Goal: Task Accomplishment & Management: Manage account settings

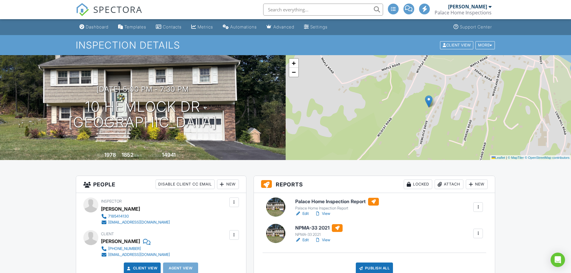
click at [304, 239] on link "Edit" at bounding box center [301, 240] width 13 height 6
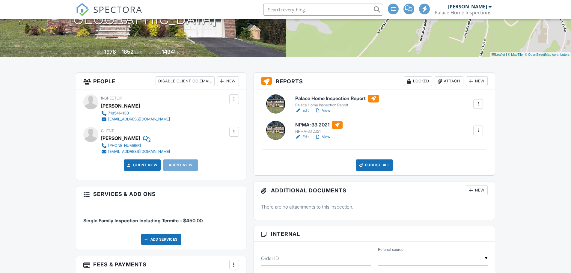
scroll to position [137, 0]
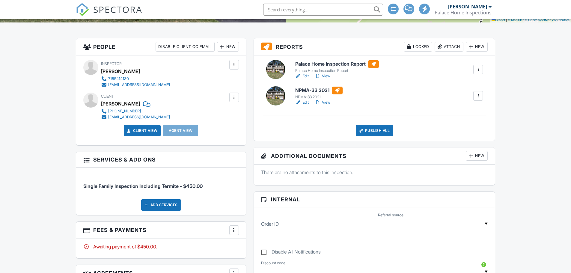
drag, startPoint x: 575, startPoint y: 27, endPoint x: 431, endPoint y: 145, distance: 186.1
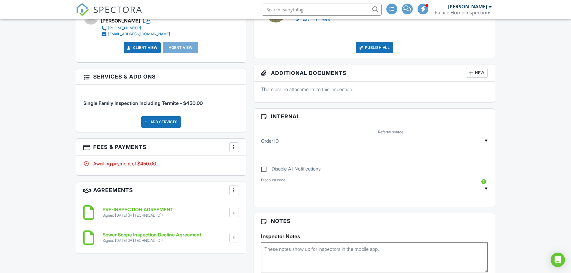
click at [234, 146] on div at bounding box center [234, 147] width 6 height 6
click at [238, 163] on div at bounding box center [238, 165] width 6 height 6
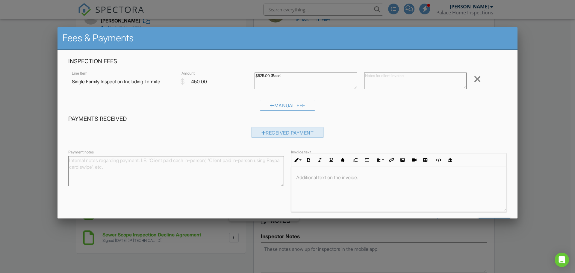
click at [272, 133] on div "Received Payment" at bounding box center [288, 132] width 72 height 11
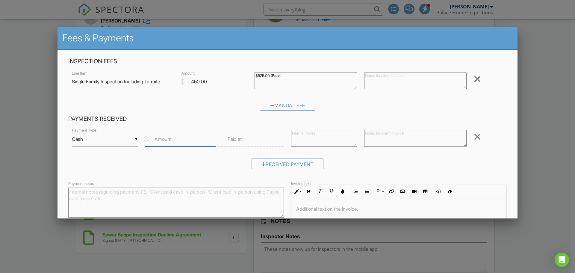
click at [184, 142] on input "Amount" at bounding box center [180, 139] width 71 height 15
type input "450"
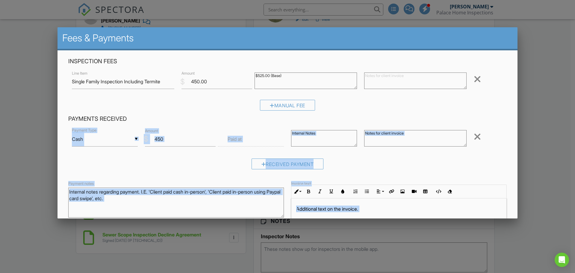
drag, startPoint x: 514, startPoint y: 81, endPoint x: 505, endPoint y: 116, distance: 36.8
click at [505, 116] on body "SPECTORA Bryant Diaz Palace Home Inspections Role: Inspector Change Role Dashbo…" at bounding box center [285, 239] width 571 height 919
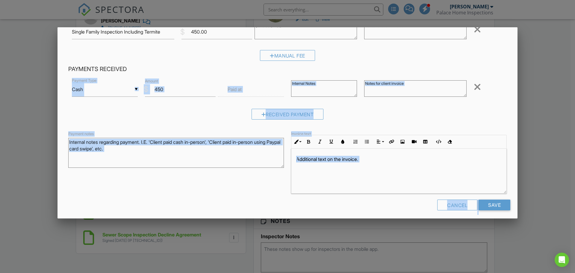
scroll to position [53, 0]
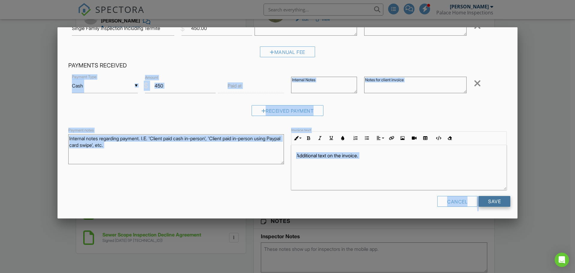
click at [487, 206] on input "Save" at bounding box center [495, 201] width 32 height 11
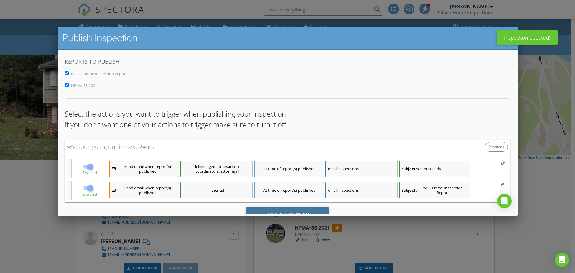
click at [277, 208] on div "Save & Publish" at bounding box center [288, 215] width 82 height 16
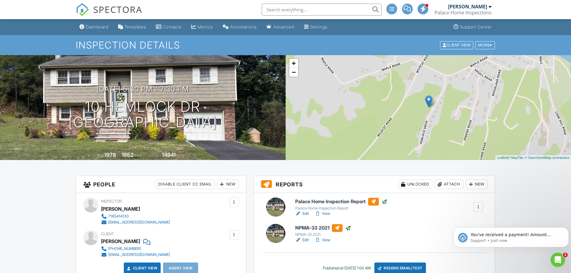
click at [230, 185] on div "New" at bounding box center [228, 184] width 22 height 10
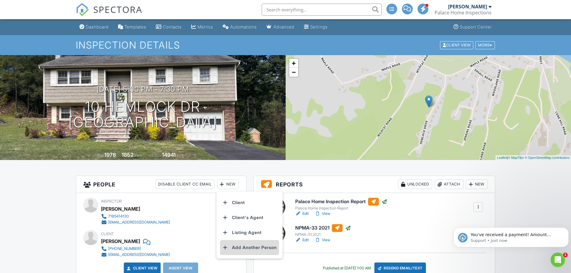
click at [241, 246] on li "Add Another Person" at bounding box center [249, 247] width 59 height 15
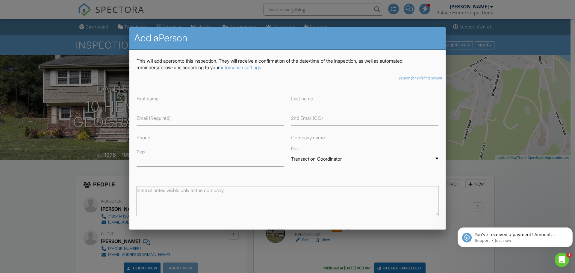
click at [306, 161] on div "▼ Transaction Coordinator Attorney Insurance Agent Transaction Coordinator Titl…" at bounding box center [364, 159] width 147 height 15
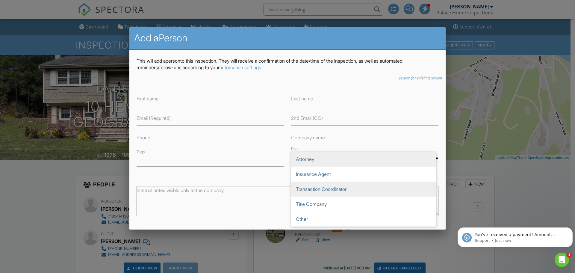
click at [304, 164] on span "Attorney" at bounding box center [363, 159] width 145 height 15
type input "Attorney"
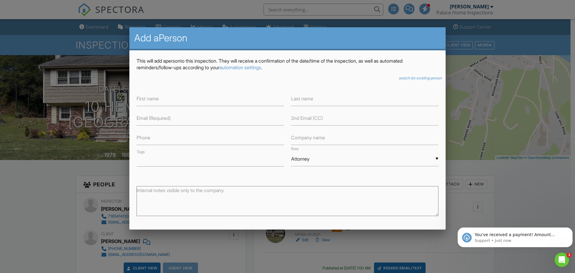
click at [157, 97] on label "First name" at bounding box center [148, 98] width 22 height 7
click at [146, 101] on input "Lago" at bounding box center [210, 98] width 147 height 15
type input "M"
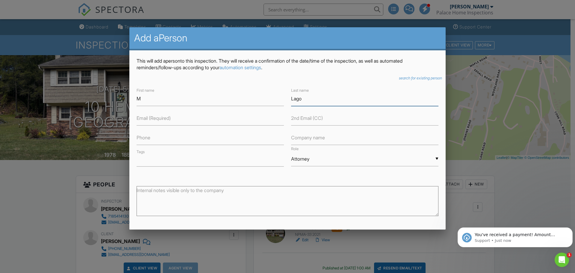
type input "Lago"
type input "Mlago@lagolaw.net"
click at [154, 101] on input "M" at bounding box center [210, 98] width 147 height 15
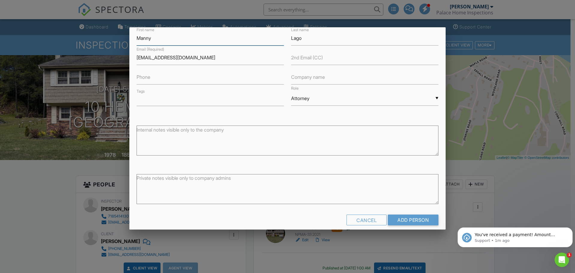
scroll to position [68, 0]
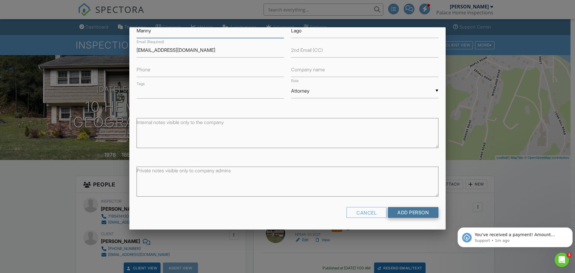
type input "Manny"
click at [407, 214] on input "Add Person" at bounding box center [413, 212] width 51 height 11
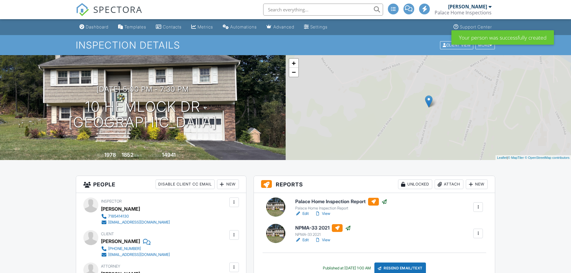
click at [277, 8] on input "text" at bounding box center [323, 10] width 120 height 12
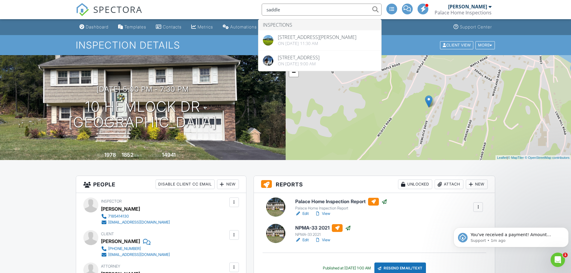
type input "saddle"
click at [96, 14] on span "SPECTORA" at bounding box center [117, 9] width 49 height 13
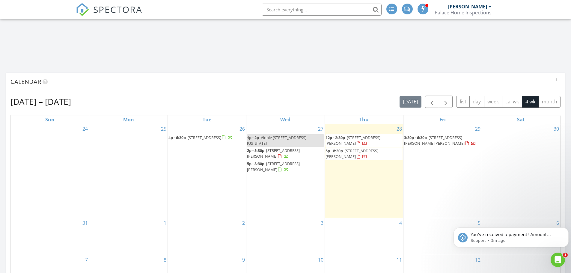
scroll to position [253, 0]
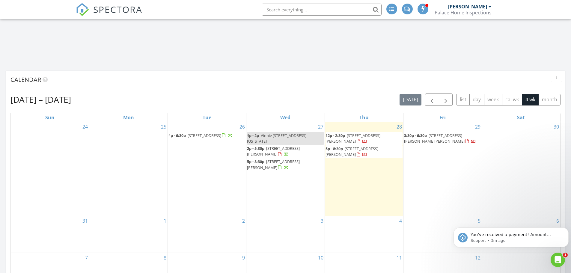
click at [443, 136] on span "1016 Byron Ave, Elizabeth 07208" at bounding box center [434, 138] width 61 height 11
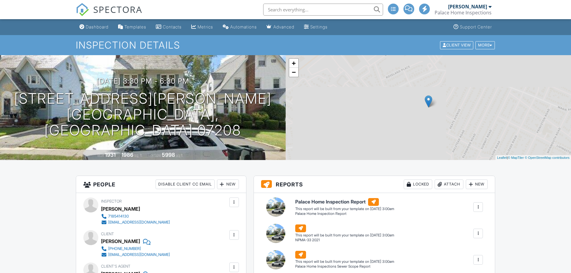
click at [482, 47] on div "More" at bounding box center [484, 45] width 19 height 8
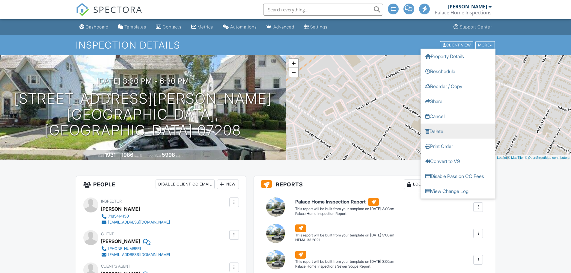
click at [433, 130] on link "Delete" at bounding box center [457, 130] width 75 height 15
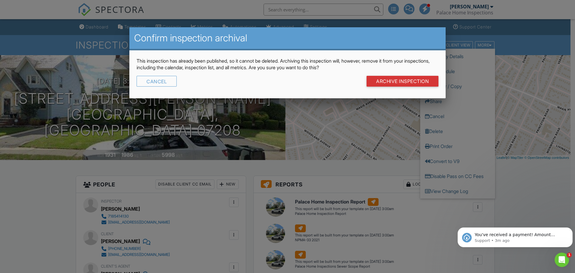
click at [455, 139] on div at bounding box center [287, 140] width 575 height 341
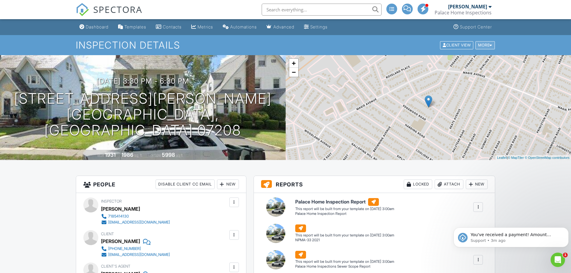
click at [486, 47] on div "More" at bounding box center [484, 45] width 19 height 8
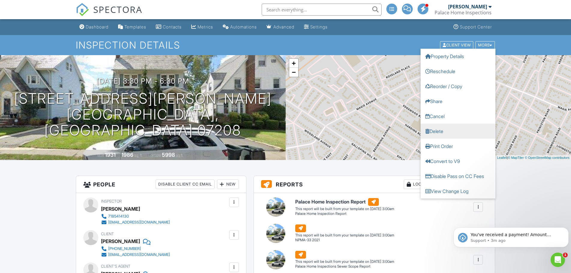
click at [435, 129] on link "Delete" at bounding box center [457, 130] width 75 height 15
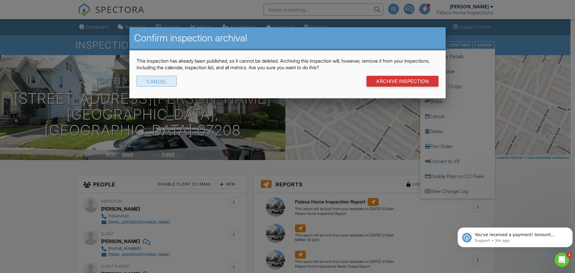
click at [161, 78] on div "Cancel" at bounding box center [157, 81] width 40 height 11
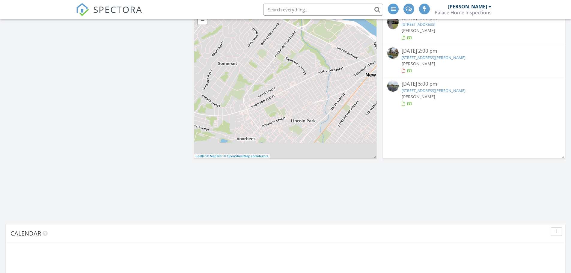
scroll to position [253, 0]
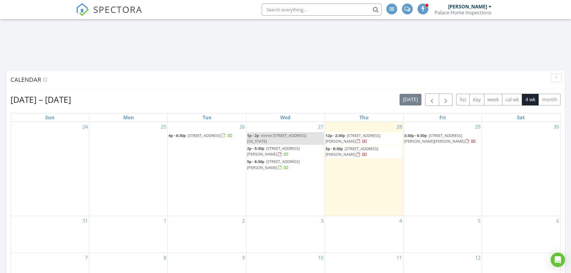
click at [440, 137] on span "[STREET_ADDRESS][PERSON_NAME][PERSON_NAME]" at bounding box center [434, 138] width 61 height 11
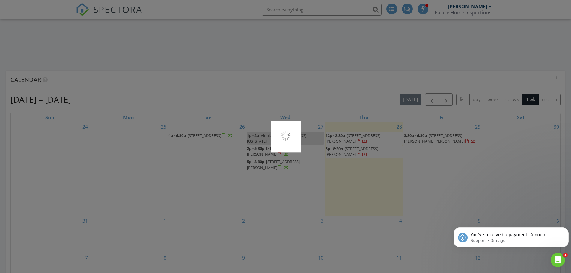
scroll to position [0, 0]
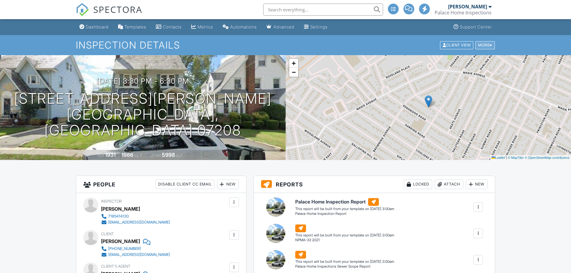
click at [476, 41] on div "More" at bounding box center [484, 45] width 19 height 8
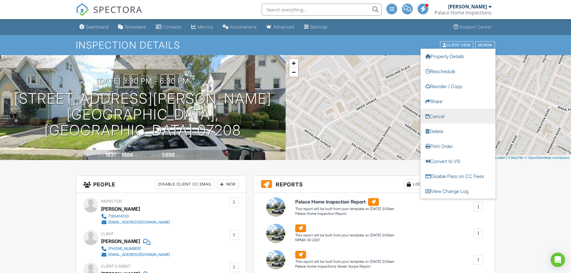
click at [433, 112] on link "Cancel" at bounding box center [457, 115] width 75 height 15
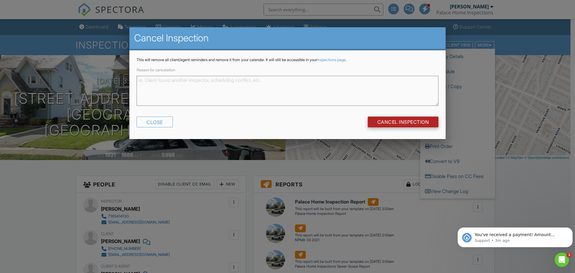
click at [401, 120] on input "Cancel Inspection" at bounding box center [403, 122] width 71 height 11
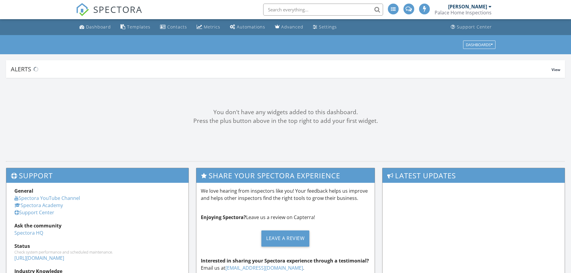
click at [198, 25] on div "Metrics" at bounding box center [199, 26] width 6 height 5
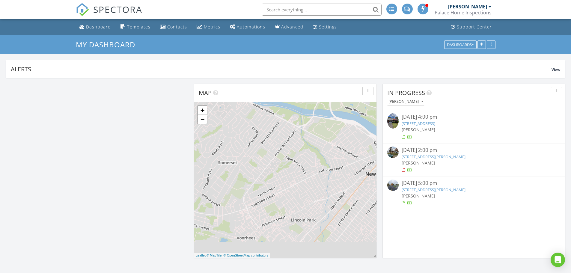
scroll to position [524, 580]
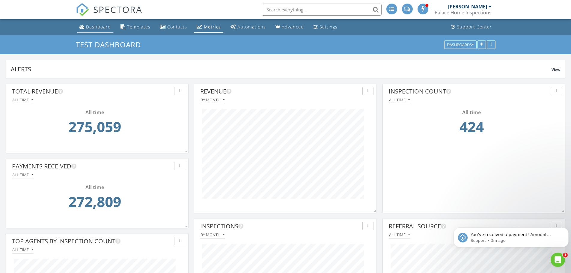
click at [105, 25] on div "Dashboard" at bounding box center [98, 27] width 25 height 6
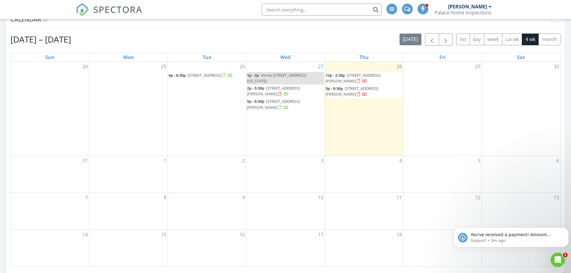
scroll to position [314, 0]
